Goal: Task Accomplishment & Management: Manage account settings

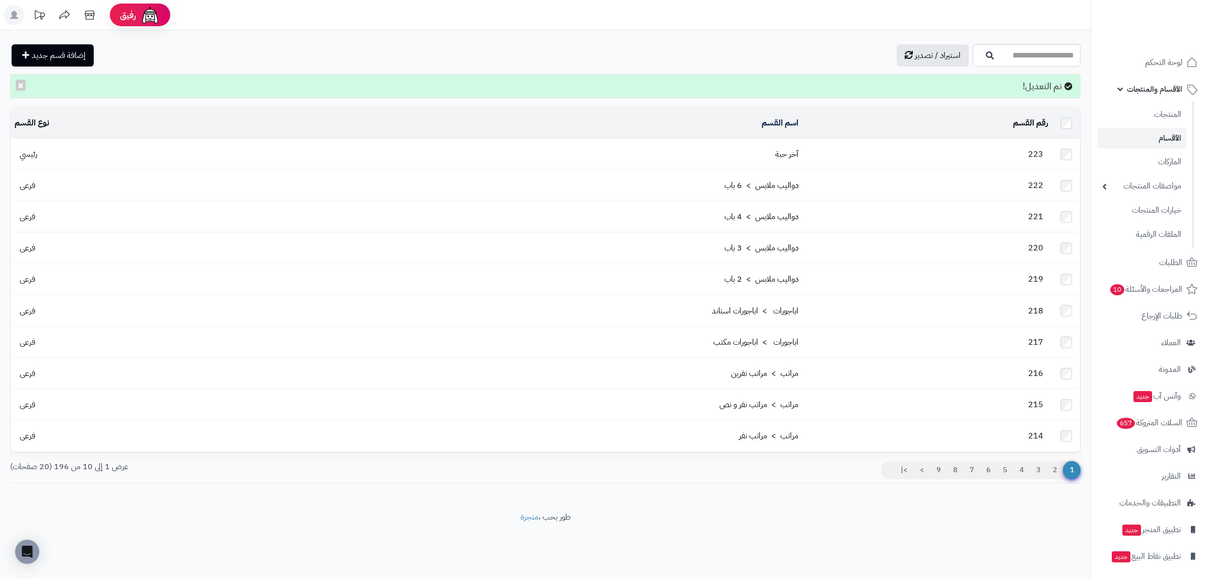
click at [1168, 86] on span "الأقسام والمنتجات" at bounding box center [1154, 89] width 55 height 14
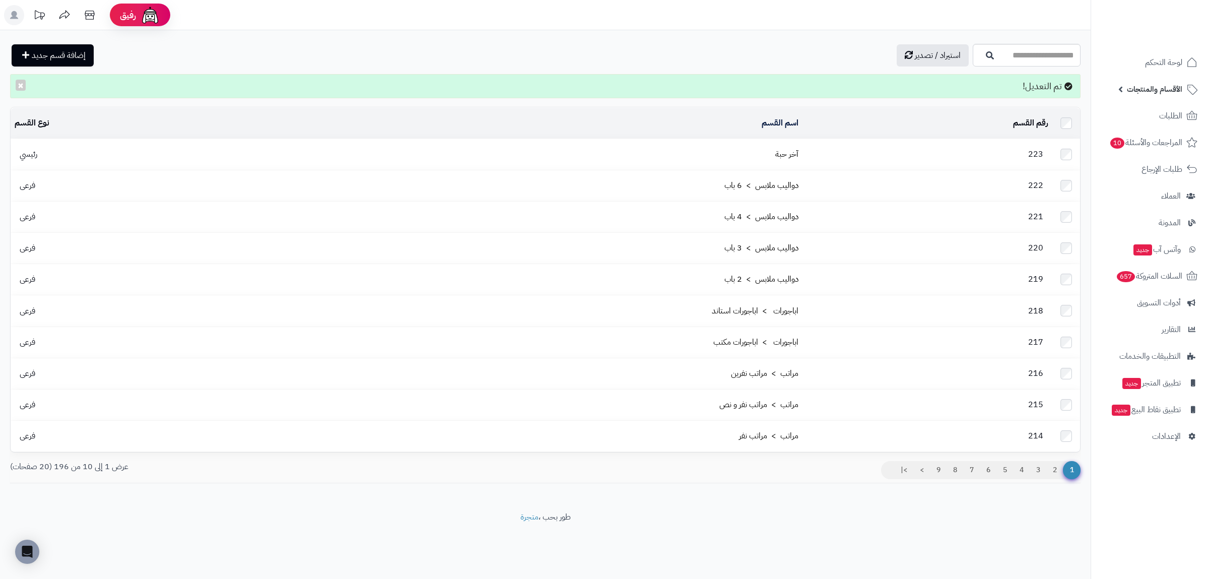
click at [1168, 86] on span "الأقسام والمنتجات" at bounding box center [1154, 89] width 55 height 14
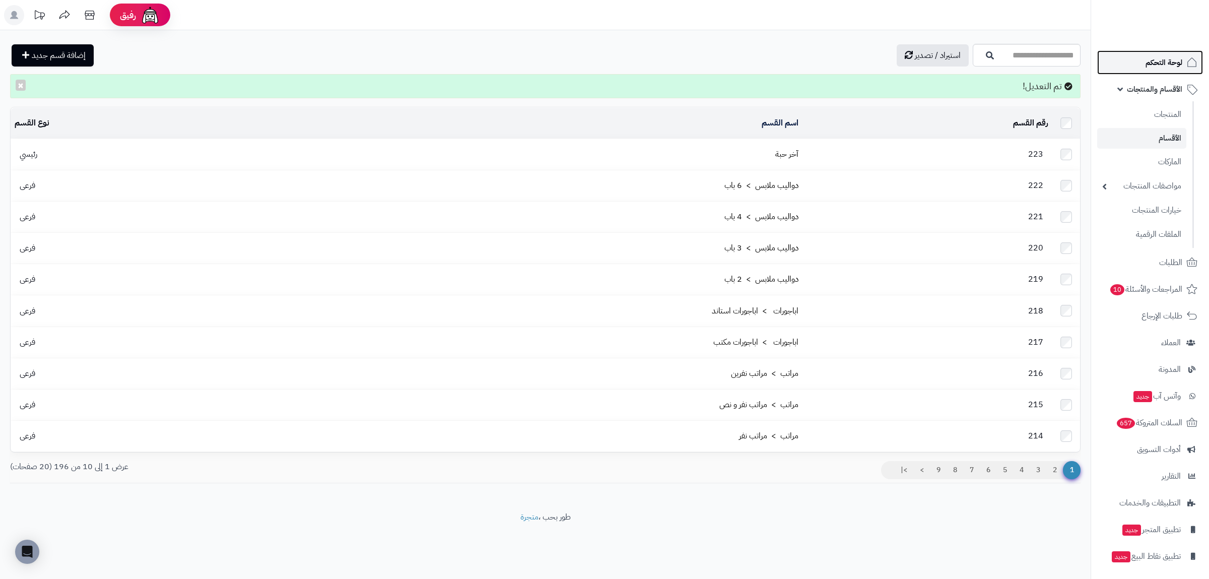
click at [1161, 68] on span "لوحة التحكم" at bounding box center [1164, 62] width 37 height 14
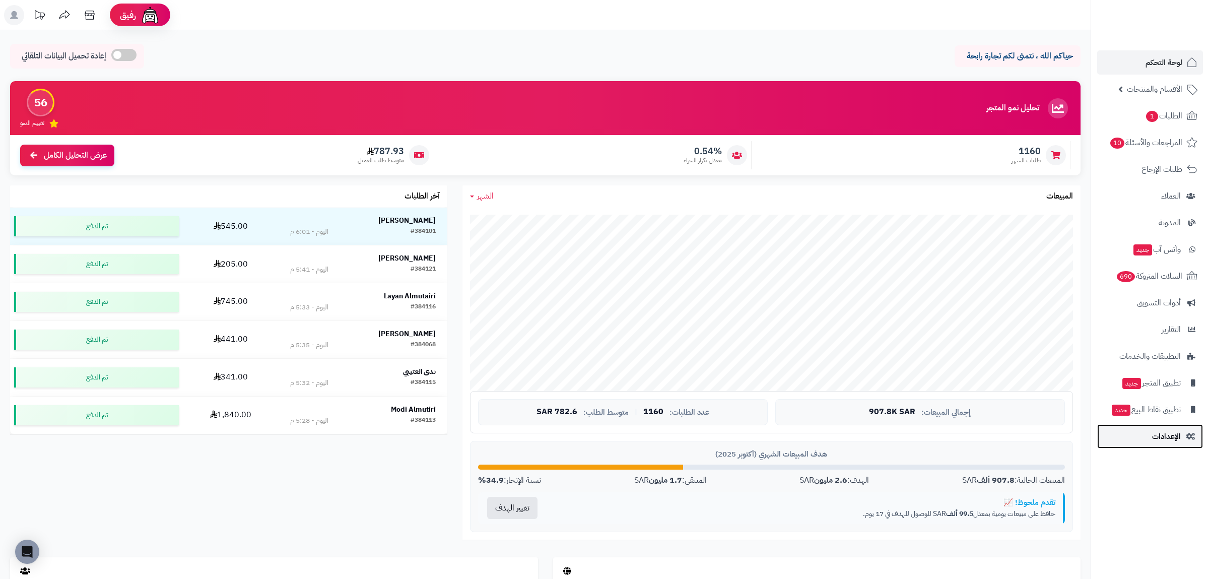
click at [1184, 438] on link "الإعدادات" at bounding box center [1150, 436] width 106 height 24
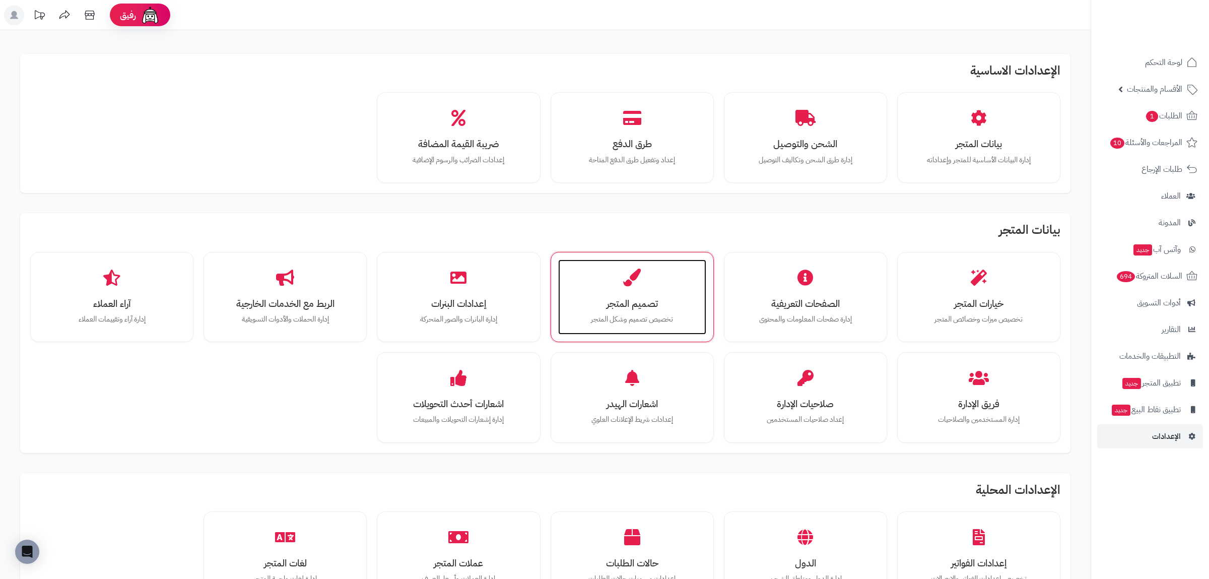
click at [648, 309] on h3 "تصميم المتجر" at bounding box center [632, 303] width 128 height 11
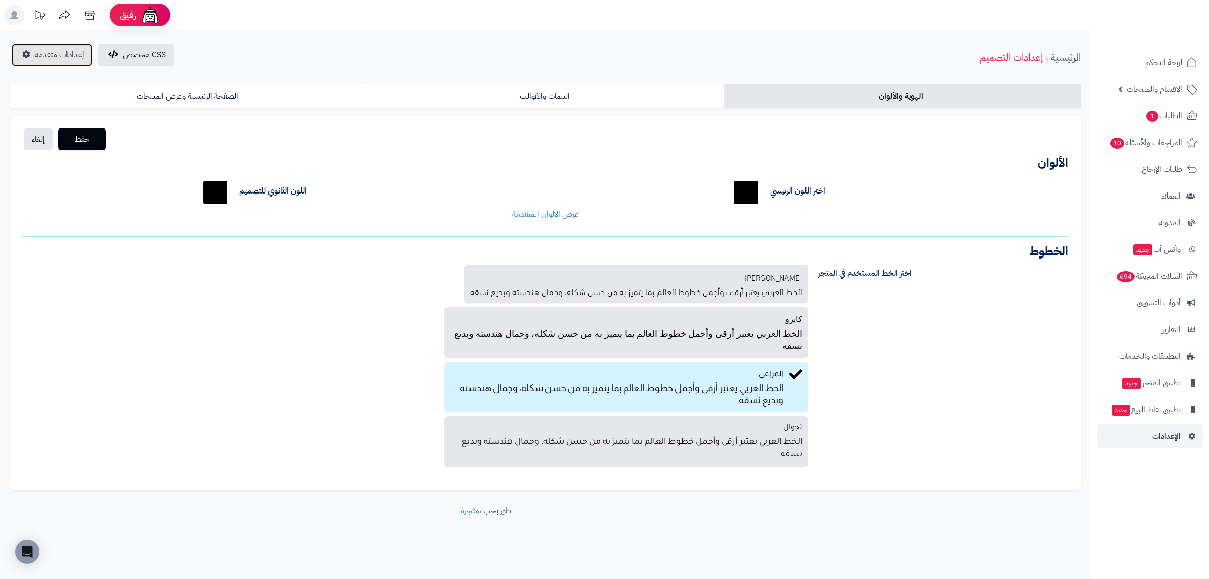
click at [64, 56] on span "إعدادات متقدمة" at bounding box center [59, 55] width 49 height 12
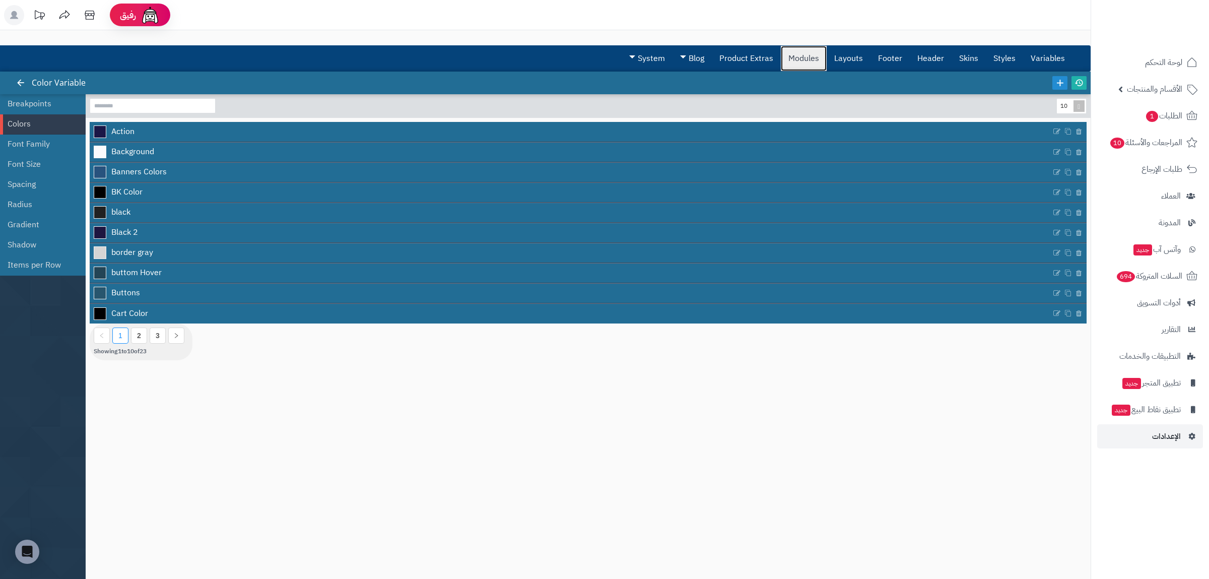
click at [804, 57] on link "Modules" at bounding box center [804, 58] width 46 height 25
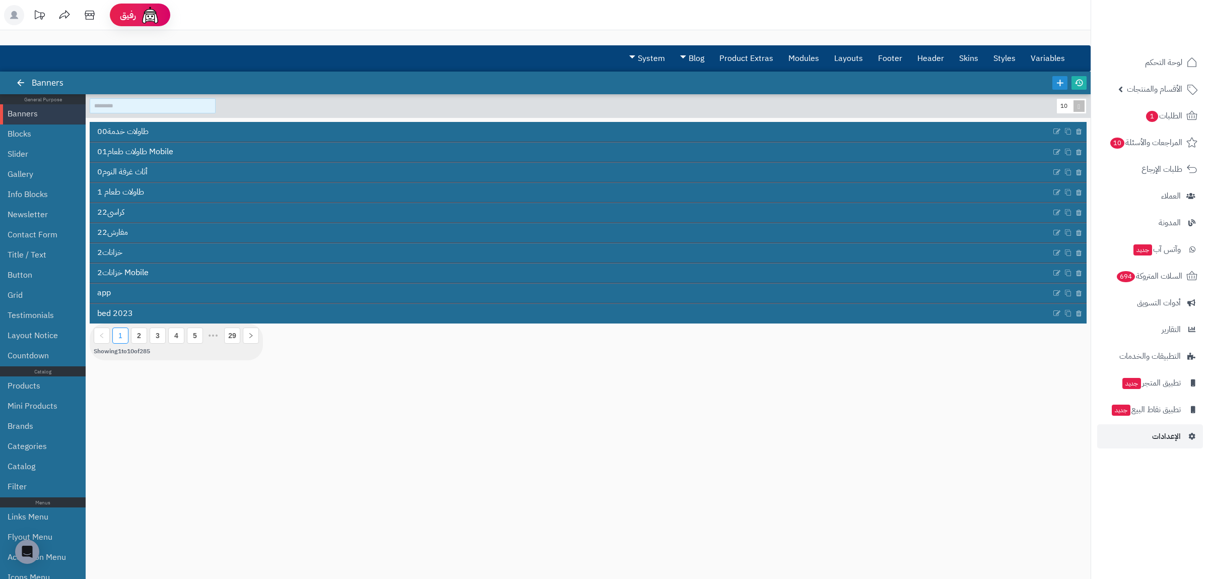
click at [151, 108] on input at bounding box center [153, 105] width 126 height 15
click at [812, 58] on link "Modules" at bounding box center [804, 58] width 46 height 25
click at [848, 59] on link "Layouts" at bounding box center [849, 58] width 44 height 25
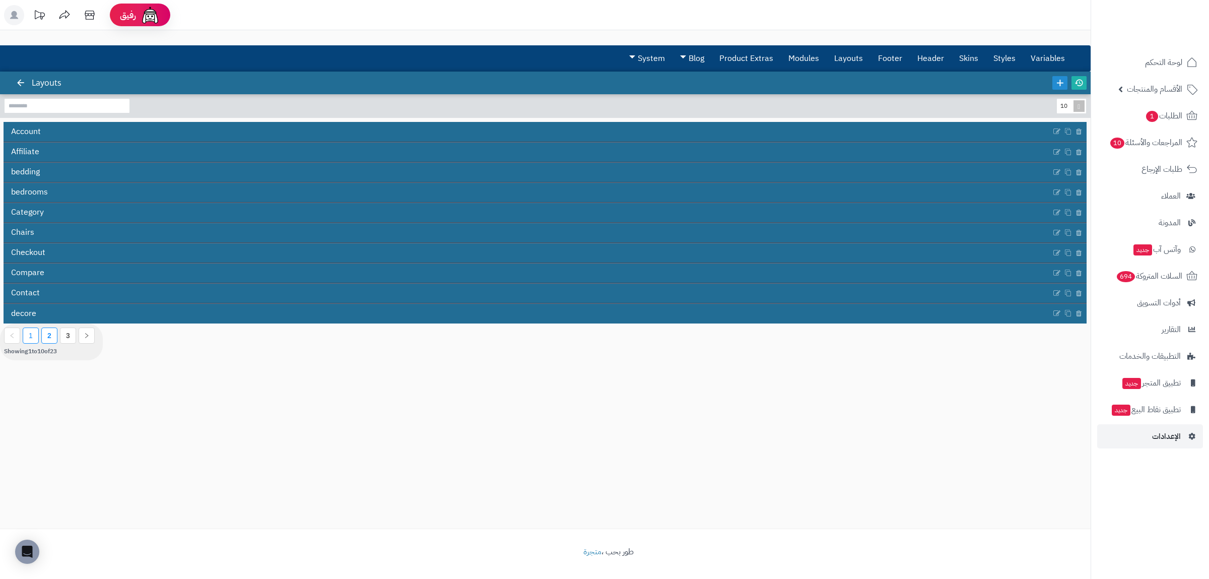
click at [50, 332] on li "2" at bounding box center [49, 336] width 16 height 16
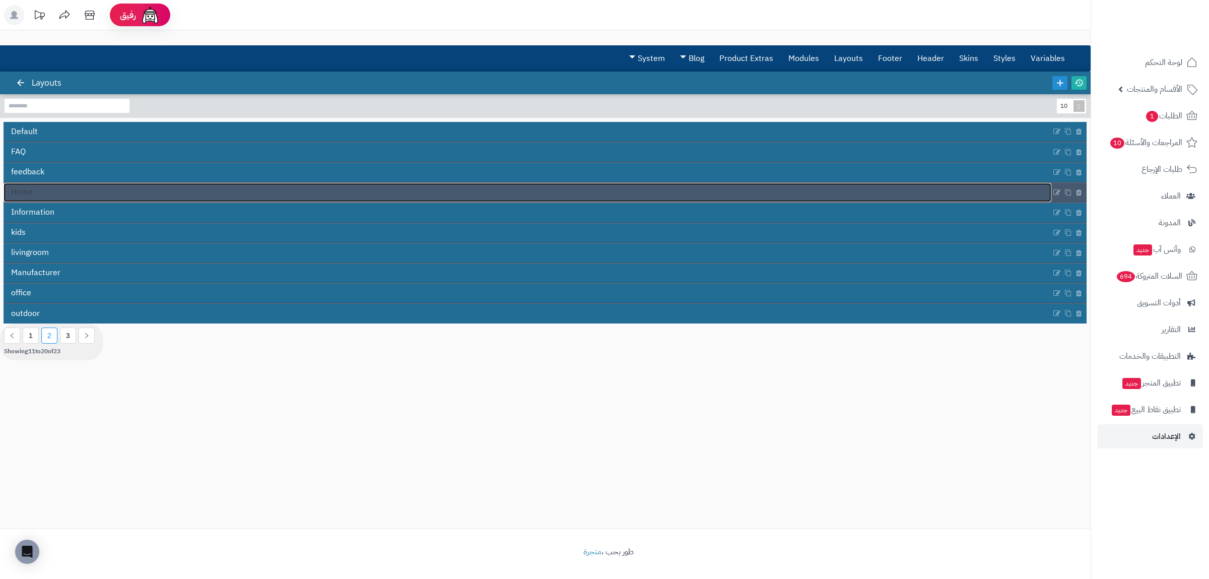
click at [81, 193] on link "Home" at bounding box center [528, 192] width 1048 height 19
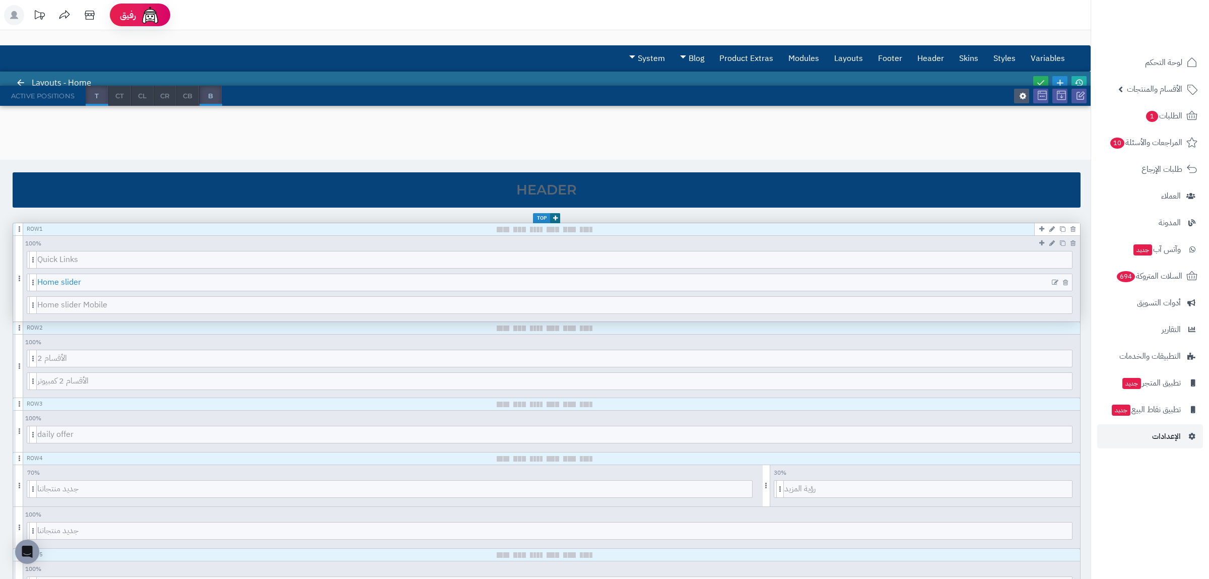
click at [390, 283] on span "Home slider" at bounding box center [554, 282] width 1035 height 17
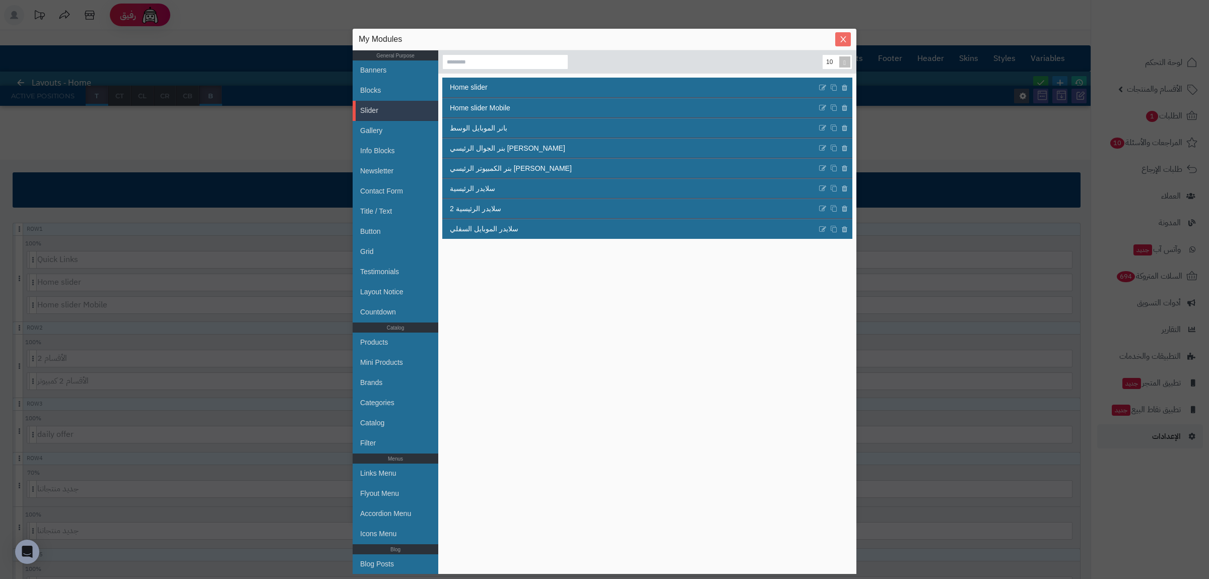
click at [846, 39] on icon "Close" at bounding box center [843, 39] width 8 height 8
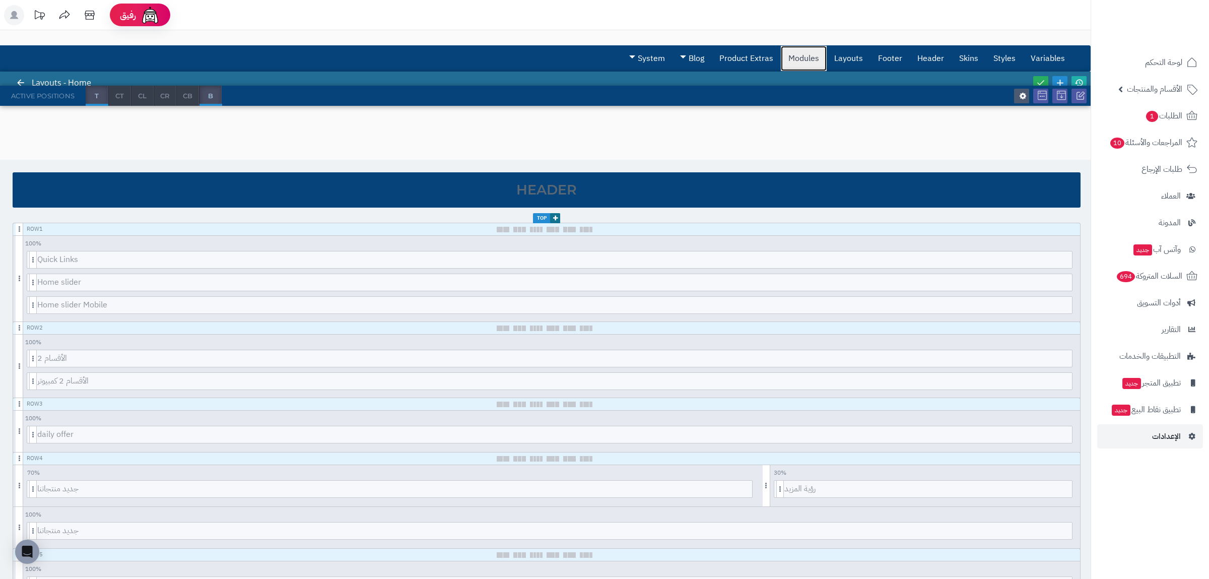
click at [798, 60] on link "Modules" at bounding box center [804, 58] width 46 height 25
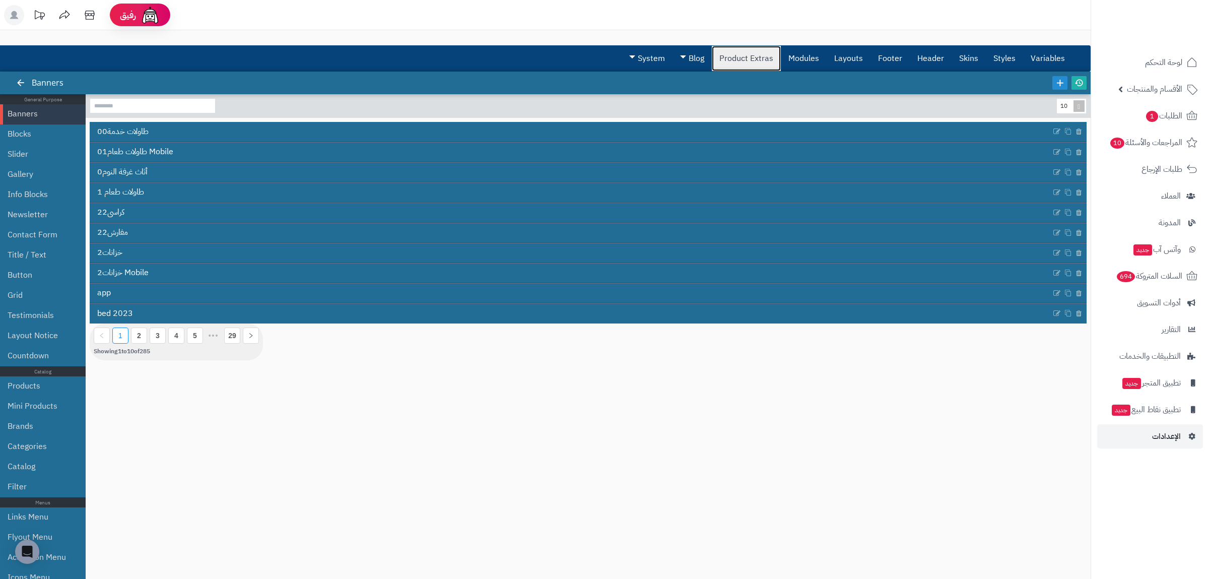
click at [751, 60] on link "Product Extras" at bounding box center [746, 58] width 69 height 25
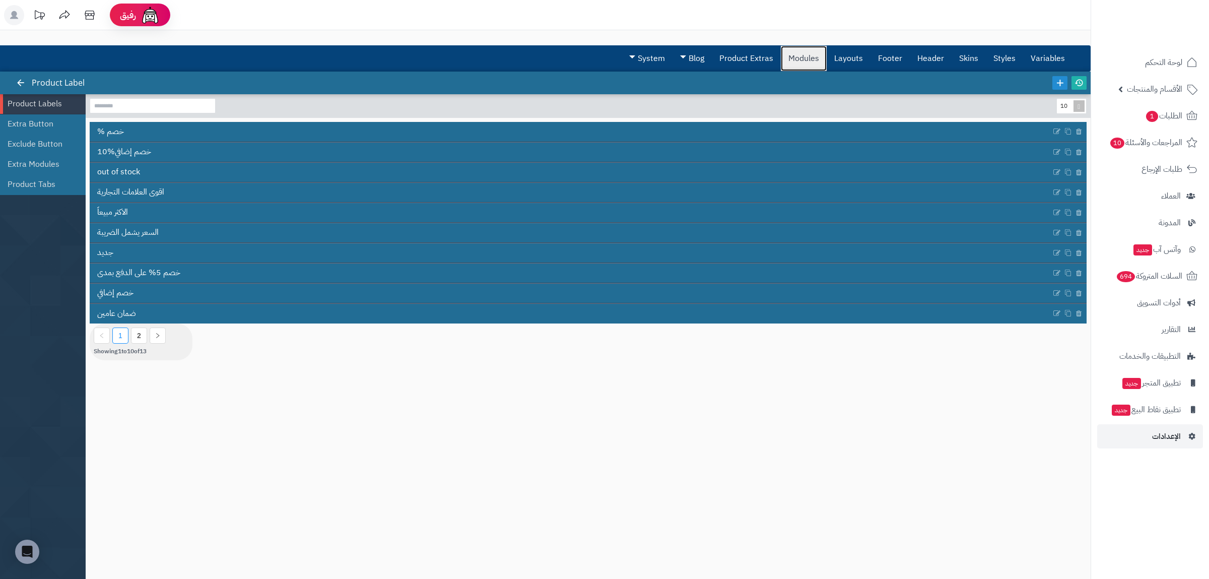
click at [804, 52] on link "Modules" at bounding box center [804, 58] width 46 height 25
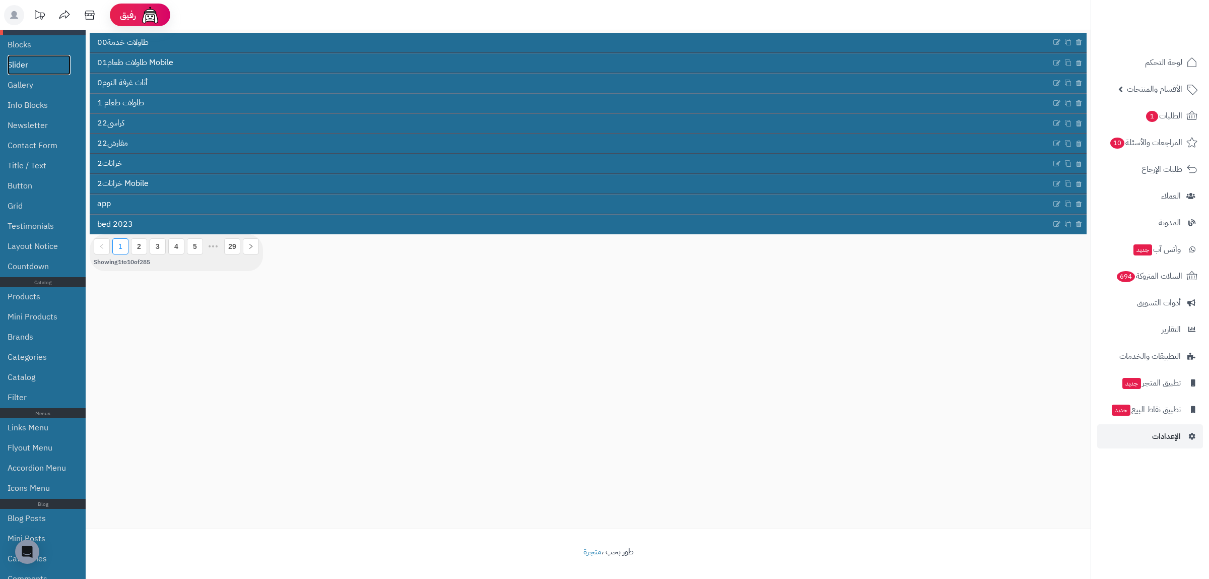
click at [19, 67] on link "Slider" at bounding box center [39, 65] width 63 height 20
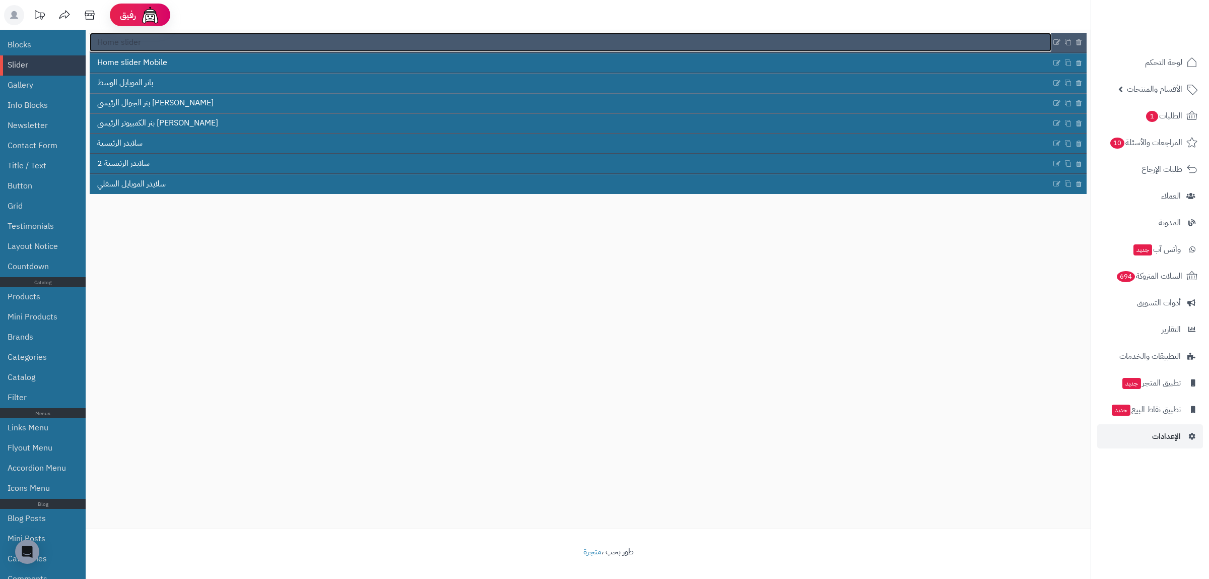
click at [154, 45] on link "Home slider" at bounding box center [571, 42] width 962 height 19
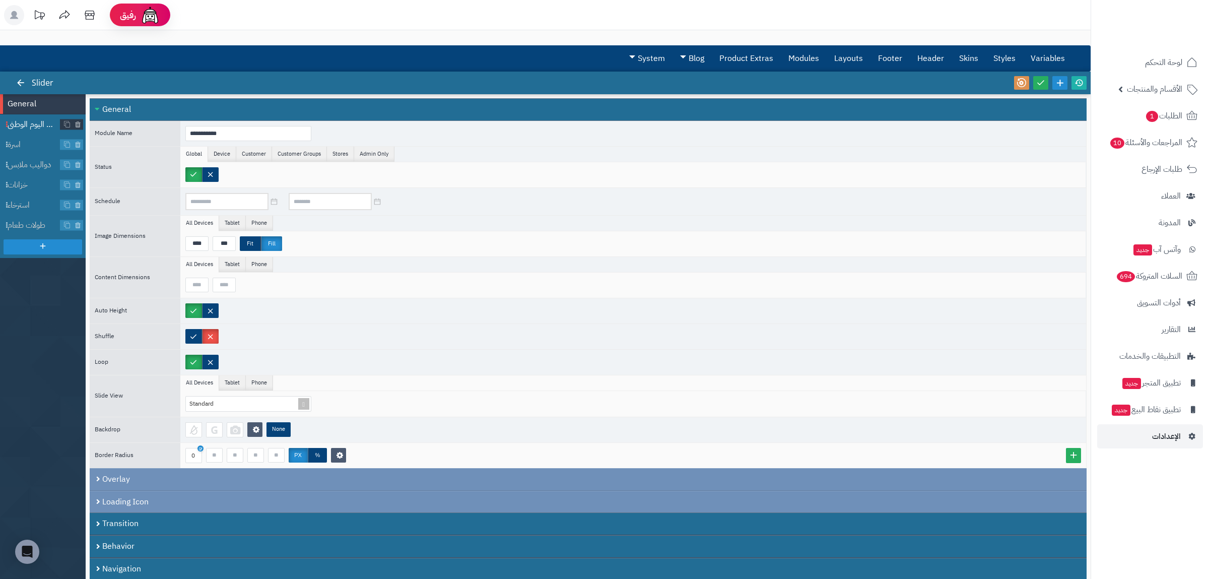
click at [30, 122] on span "عروض اليوم الوطني" at bounding box center [34, 125] width 53 height 12
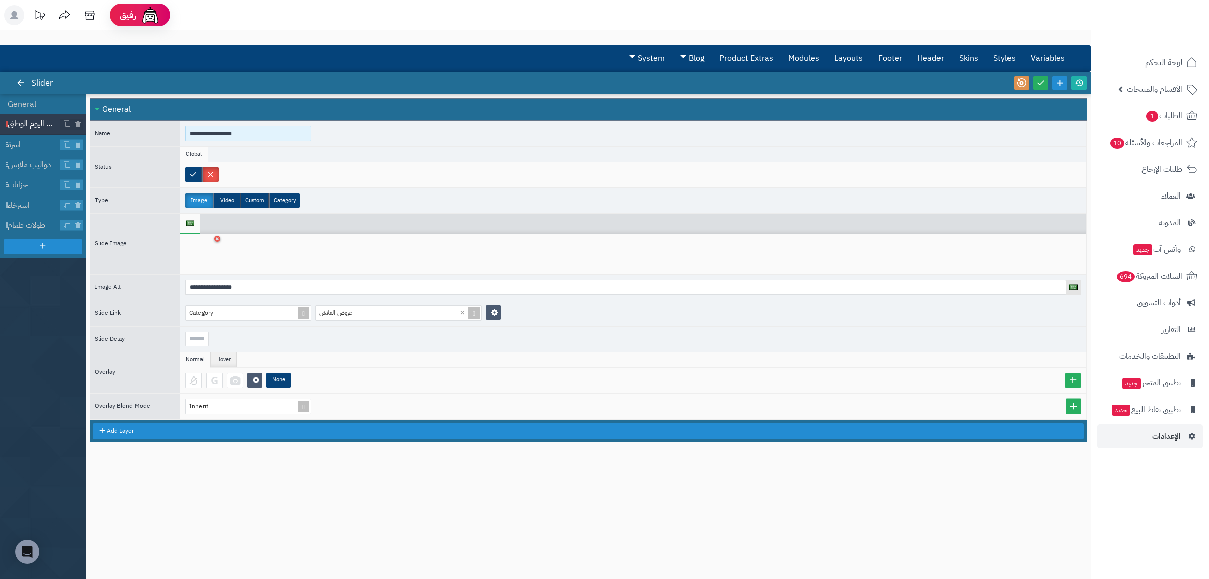
click at [232, 133] on input "**********" at bounding box center [248, 133] width 126 height 15
type input "*********"
click at [216, 242] on icon at bounding box center [217, 239] width 4 height 6
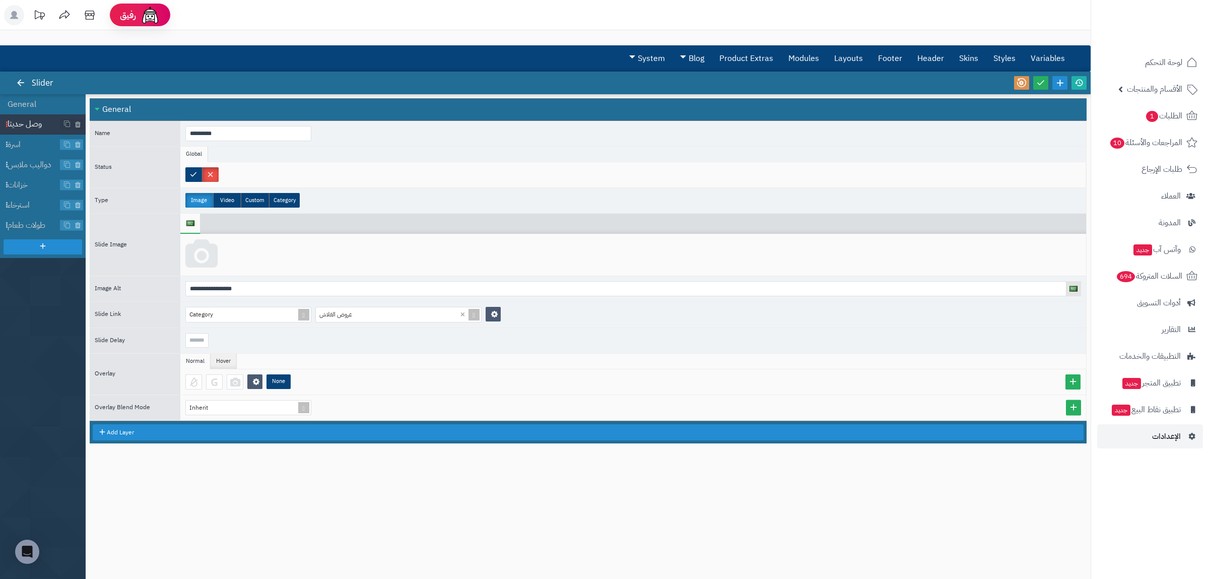
click at [206, 253] on icon at bounding box center [201, 254] width 32 height 30
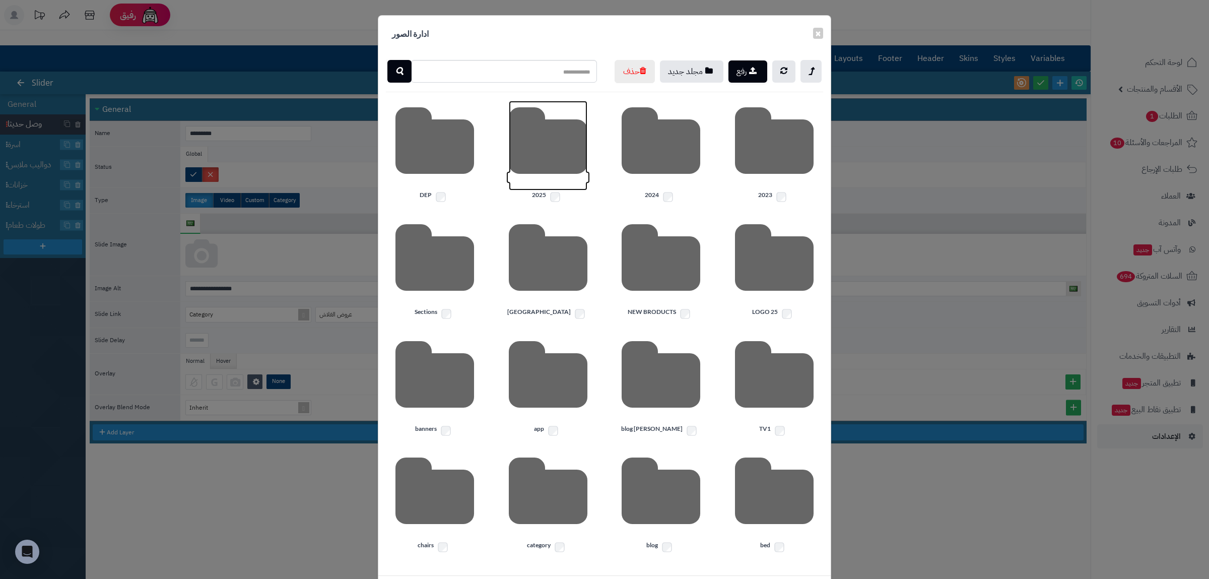
click at [568, 185] on icon at bounding box center [548, 146] width 79 height 90
click at [756, 190] on icon at bounding box center [774, 146] width 79 height 90
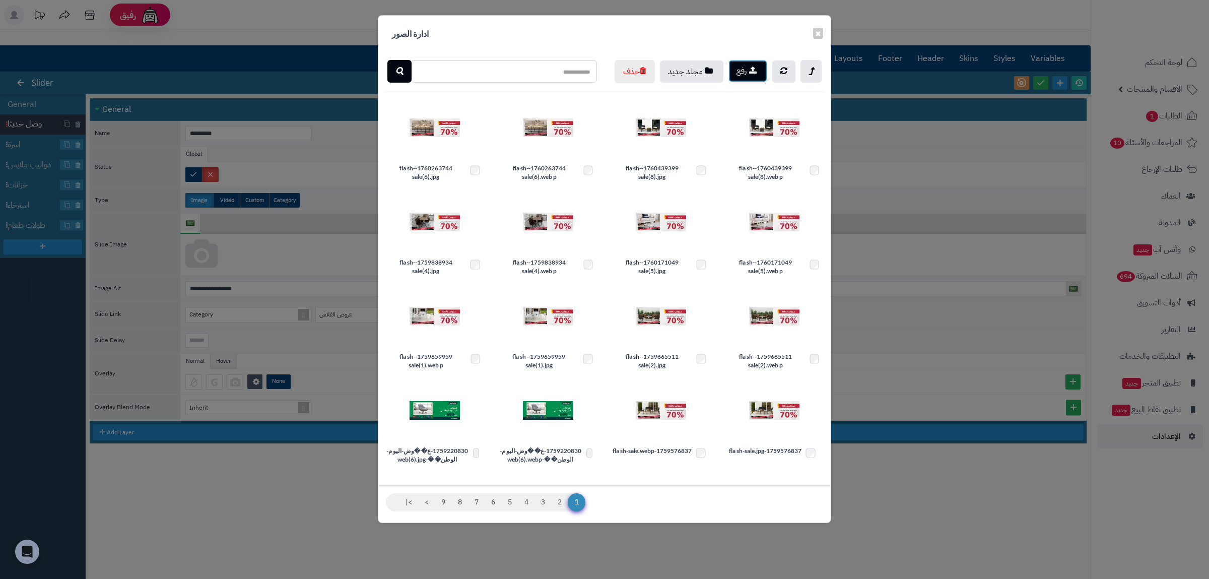
click at [746, 75] on button "رفع" at bounding box center [748, 71] width 39 height 22
click at [816, 33] on button "×" at bounding box center [818, 32] width 10 height 11
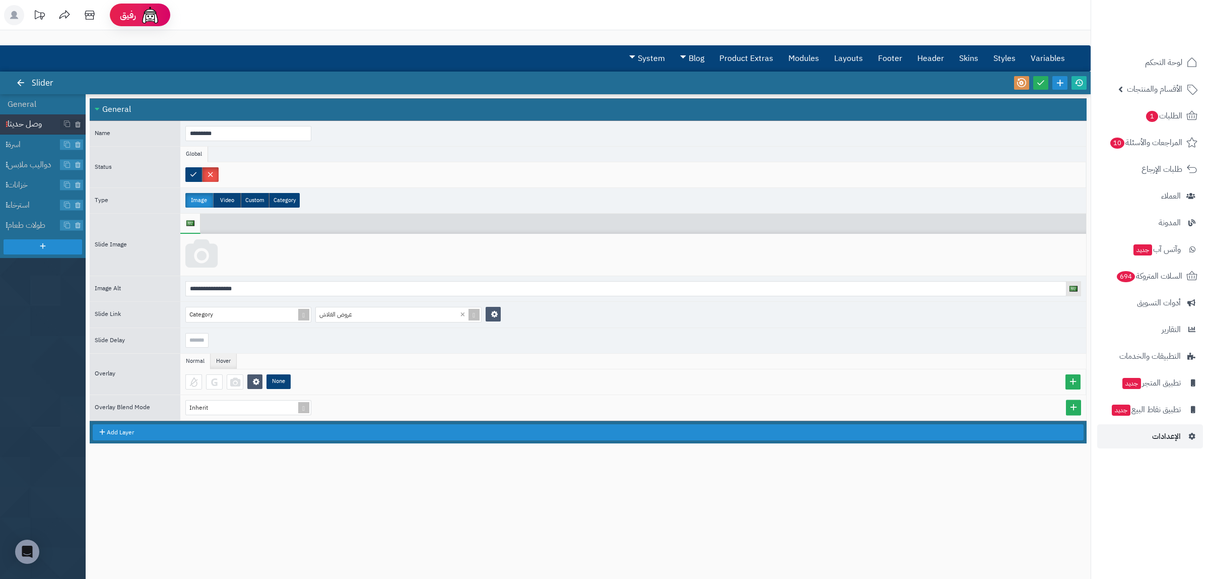
click at [207, 261] on icon at bounding box center [201, 254] width 32 height 30
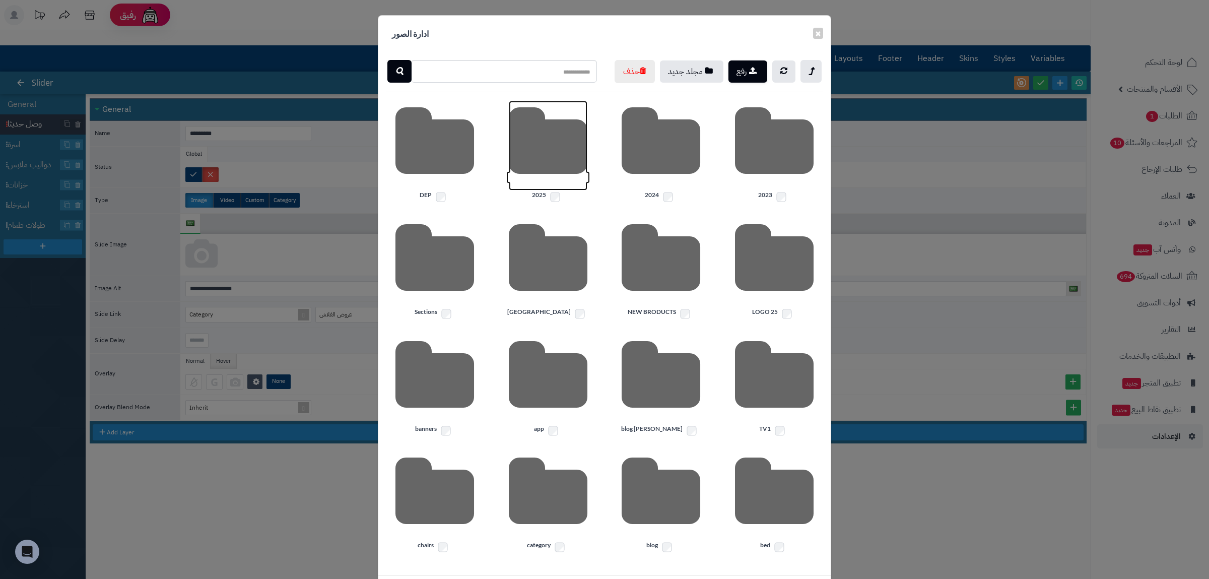
click at [556, 190] on icon at bounding box center [548, 146] width 79 height 90
click at [771, 189] on icon at bounding box center [774, 146] width 79 height 90
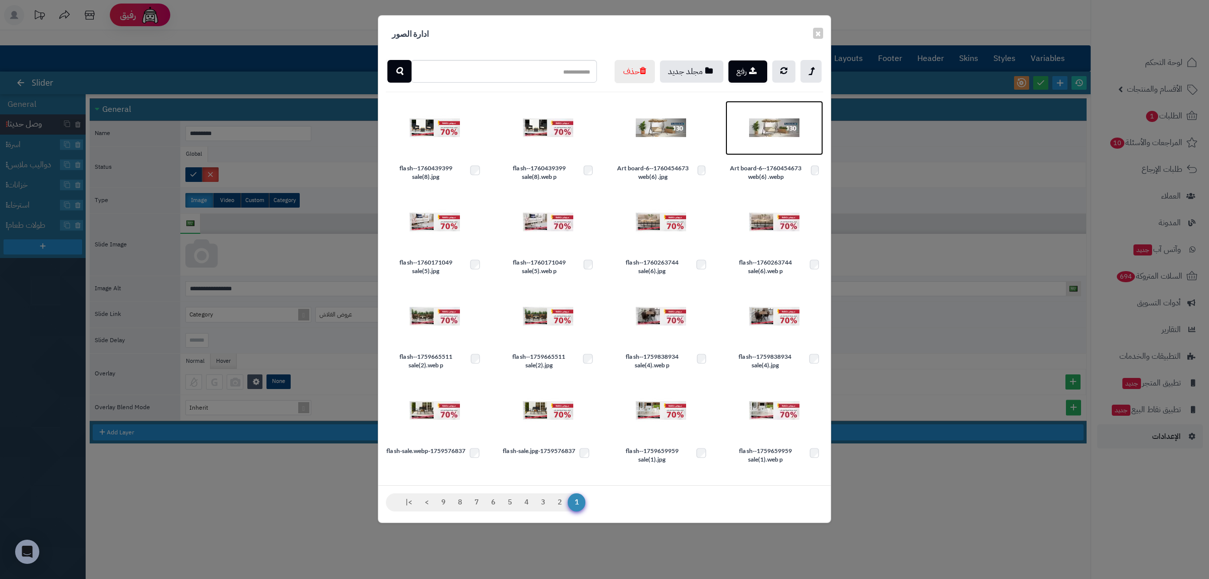
click at [776, 153] on img at bounding box center [774, 128] width 50 height 50
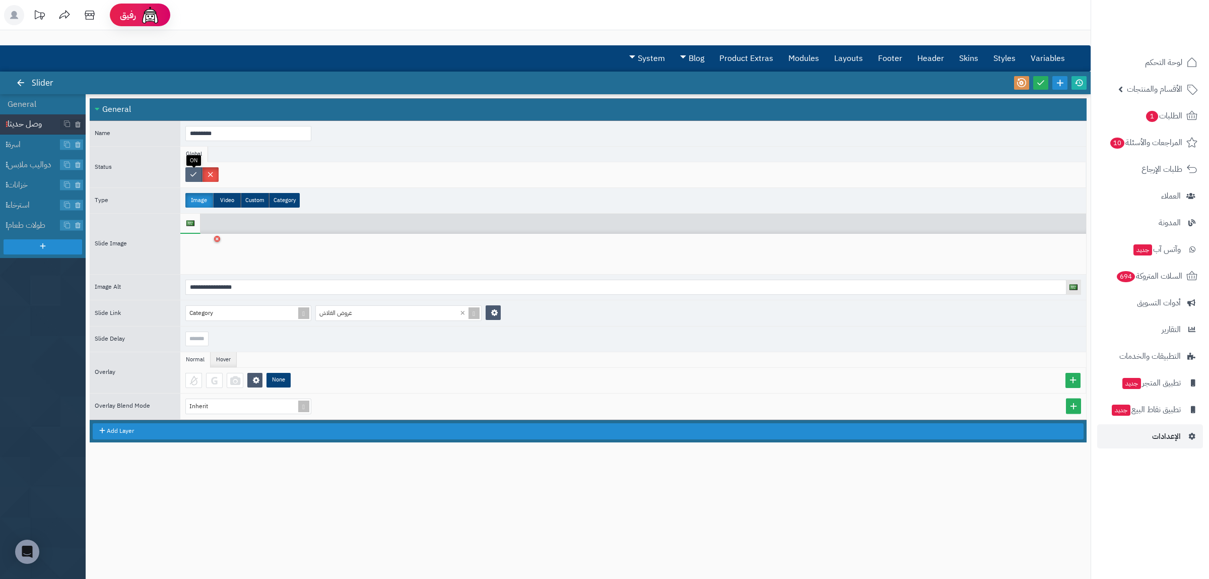
click at [191, 174] on label at bounding box center [193, 174] width 17 height 15
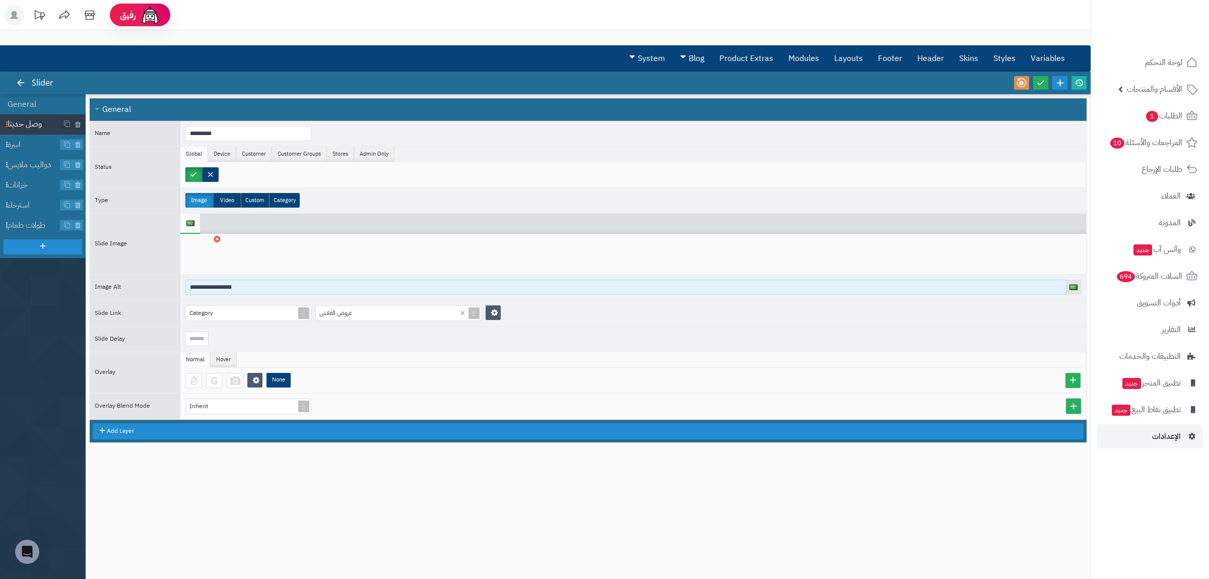
click at [217, 292] on input "**********" at bounding box center [625, 287] width 881 height 15
type input "*********"
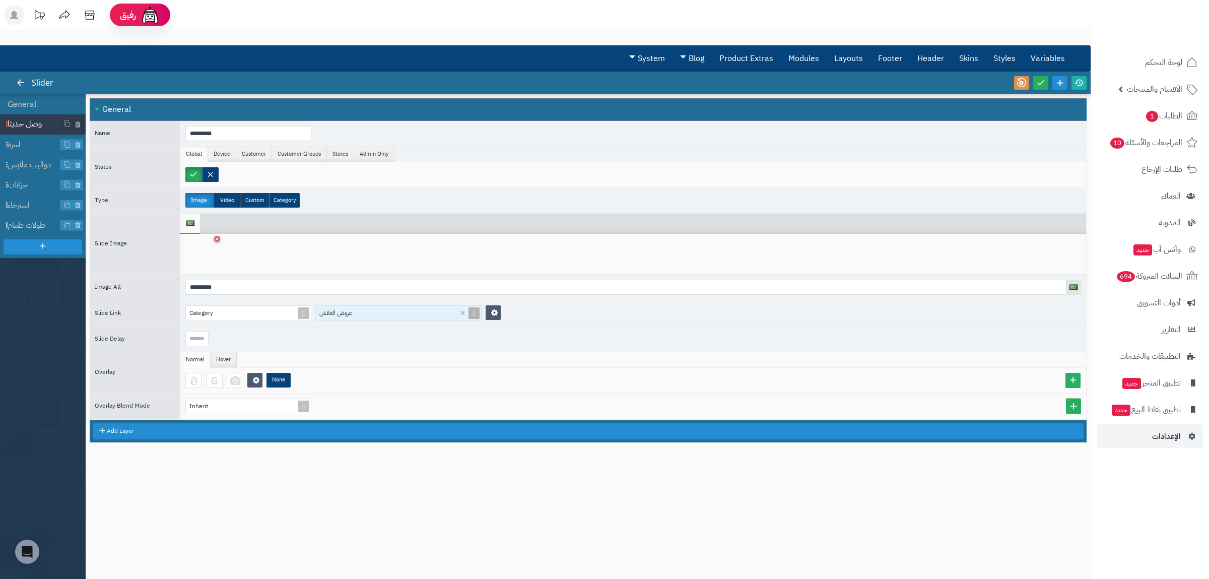
click at [340, 309] on div "عروض الفلاش" at bounding box center [393, 313] width 154 height 15
drag, startPoint x: 463, startPoint y: 314, endPoint x: 454, endPoint y: 314, distance: 9.1
click at [387, 316] on div "Select..." at bounding box center [393, 313] width 154 height 15
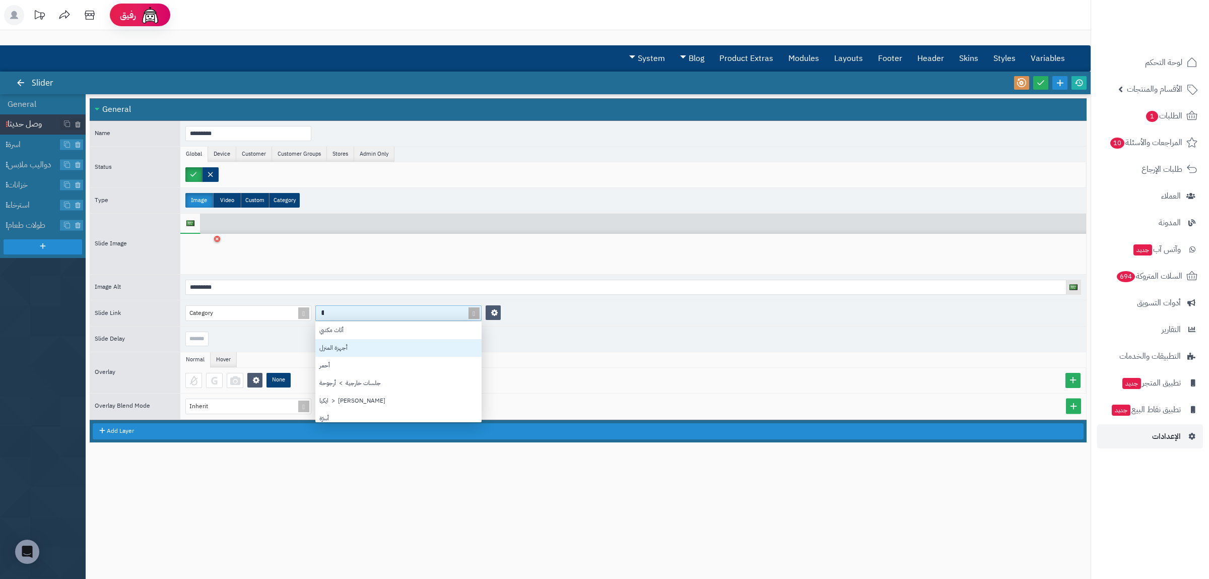
type input "**"
click at [382, 348] on div "جلسات خارجية > أرجوحة" at bounding box center [398, 348] width 166 height 18
click at [1041, 84] on icon at bounding box center [1041, 82] width 9 height 9
click at [1080, 84] on icon at bounding box center [1079, 82] width 9 height 9
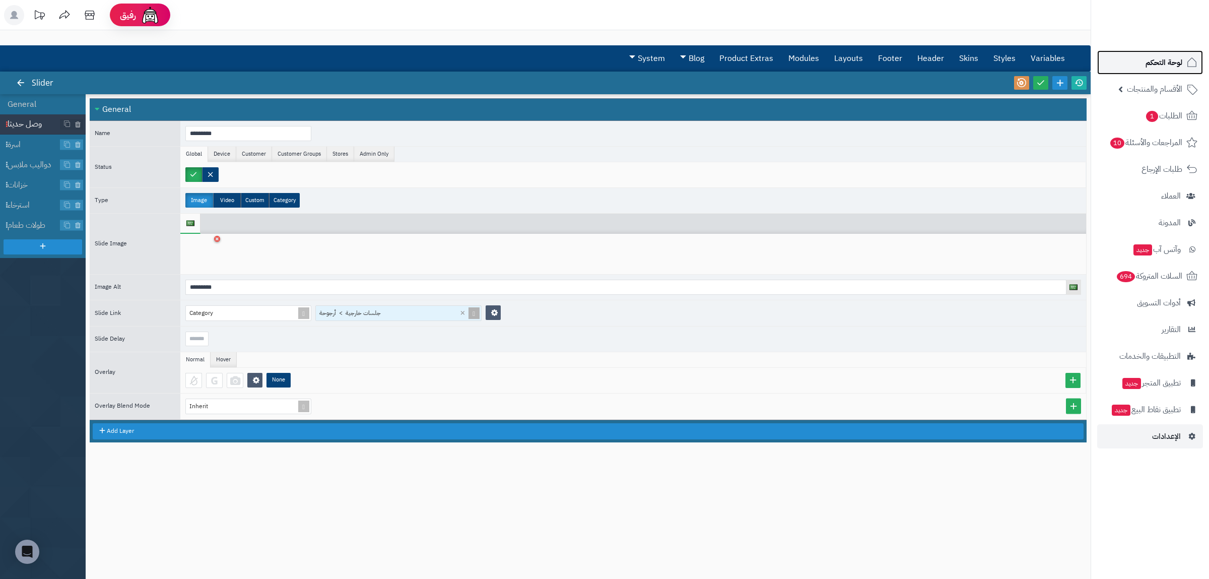
click at [1188, 68] on icon at bounding box center [1192, 62] width 12 height 12
